Goal: Information Seeking & Learning: Find specific fact

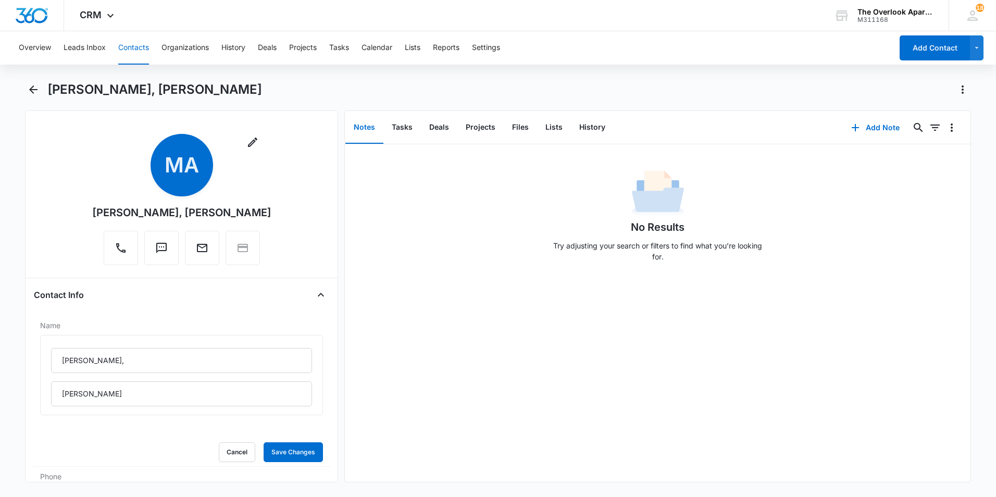
scroll to position [52, 0]
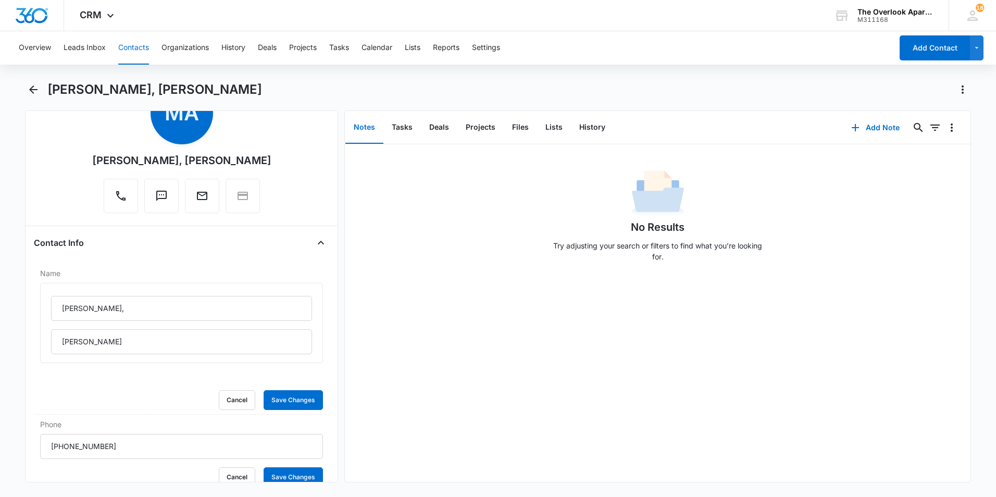
click at [133, 45] on button "Contacts" at bounding box center [133, 47] width 31 height 33
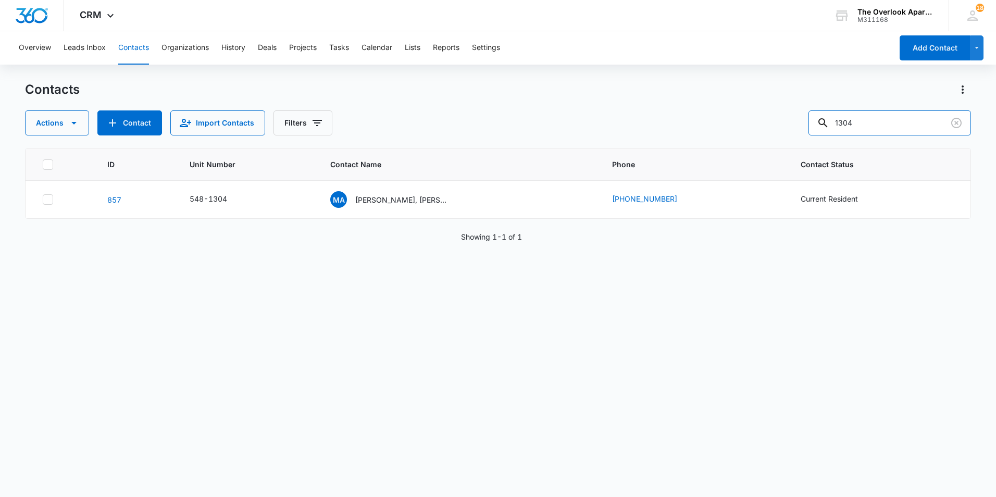
drag, startPoint x: 885, startPoint y: 126, endPoint x: 717, endPoint y: 142, distance: 169.1
click at [722, 145] on div "Contacts Actions Contact Import Contacts Filters 1304 ID Unit Number Contact Na…" at bounding box center [498, 288] width 946 height 415
type input "5101"
click at [377, 208] on td "MA [PERSON_NAME] [PERSON_NAME] [PERSON_NAME] [PERSON_NAME] & [PERSON_NAME]" at bounding box center [459, 200] width 282 height 38
click at [390, 192] on div "MA [PERSON_NAME] [PERSON_NAME] [PERSON_NAME] [PERSON_NAME] & [PERSON_NAME]" at bounding box center [389, 199] width 119 height 17
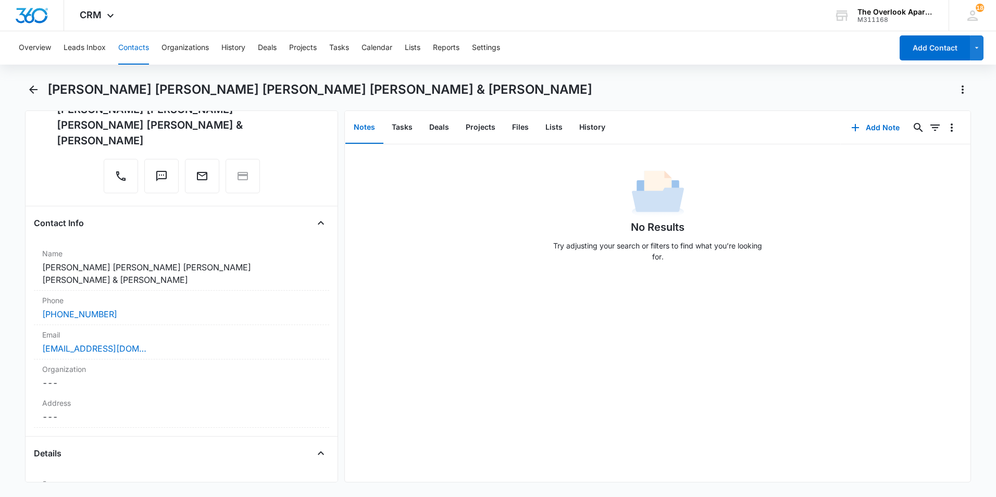
scroll to position [104, 0]
click at [175, 345] on div "[EMAIL_ADDRESS][DOMAIN_NAME]" at bounding box center [181, 347] width 279 height 13
click at [792, 345] on div "No Results Try adjusting your search or filters to find what you’re looking for." at bounding box center [658, 313] width 626 height 338
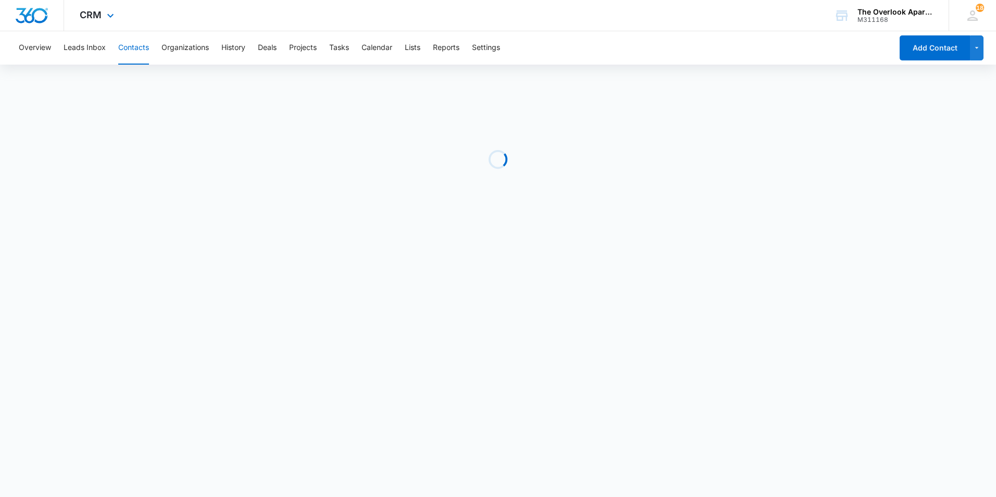
click at [89, 24] on div "CRM Apps Reputation Websites Forms CRM Email Social Shop Payments POS Content A…" at bounding box center [98, 15] width 68 height 31
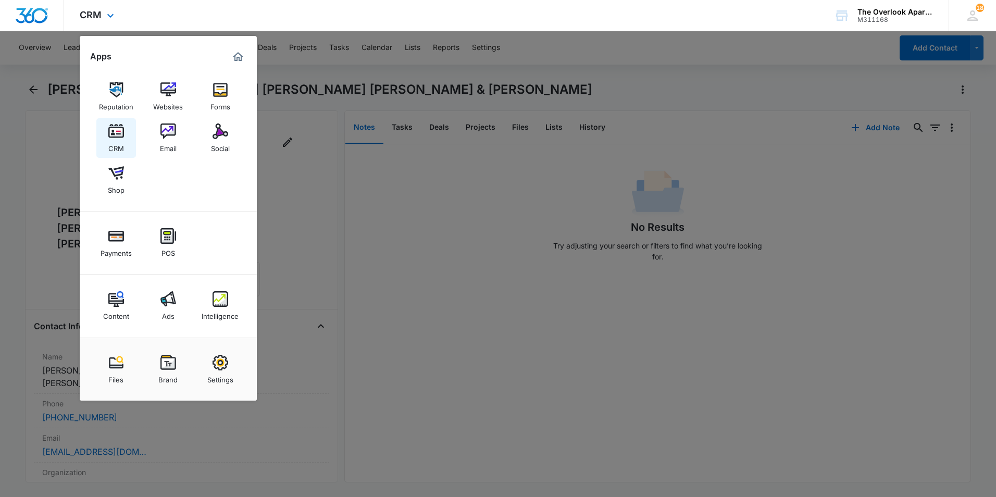
click at [114, 141] on div "CRM" at bounding box center [116, 146] width 16 height 14
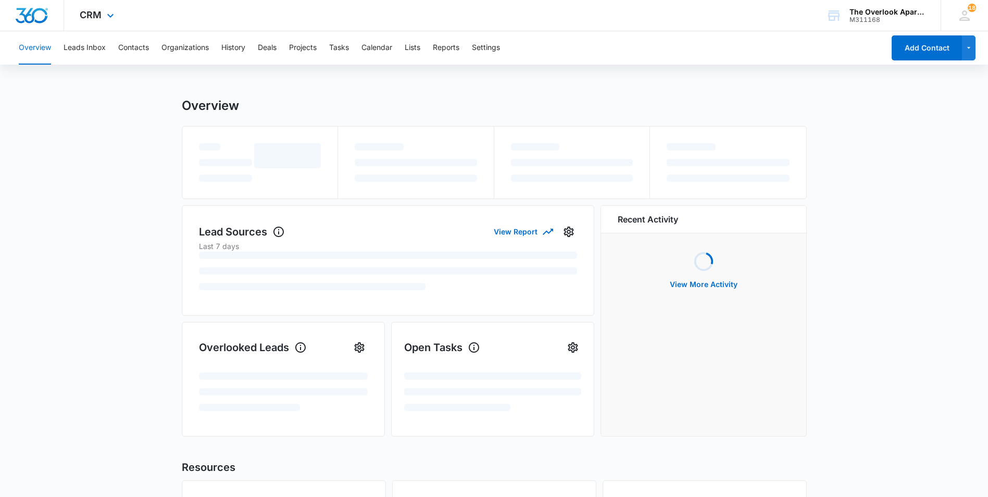
click at [106, 8] on div "CRM Apps Reputation Websites Forms CRM Email Social Shop Payments POS Content A…" at bounding box center [98, 15] width 68 height 31
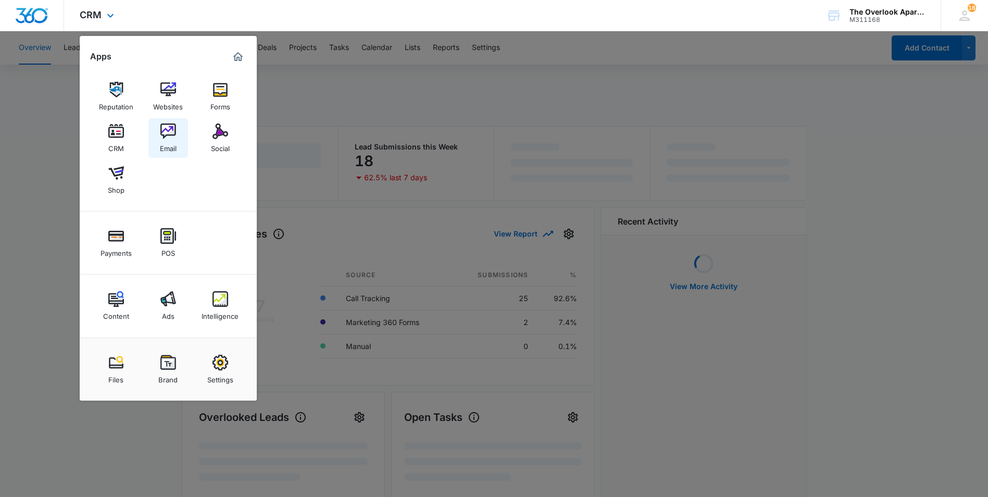
click at [162, 140] on div "Email" at bounding box center [168, 146] width 17 height 14
